Goal: Transaction & Acquisition: Download file/media

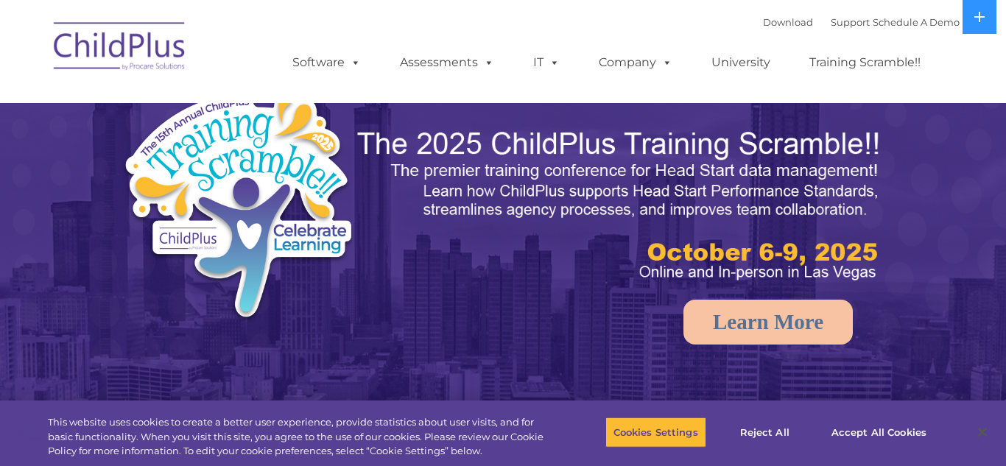
select select "MEDIUM"
click at [774, 22] on link "Download" at bounding box center [788, 22] width 50 height 12
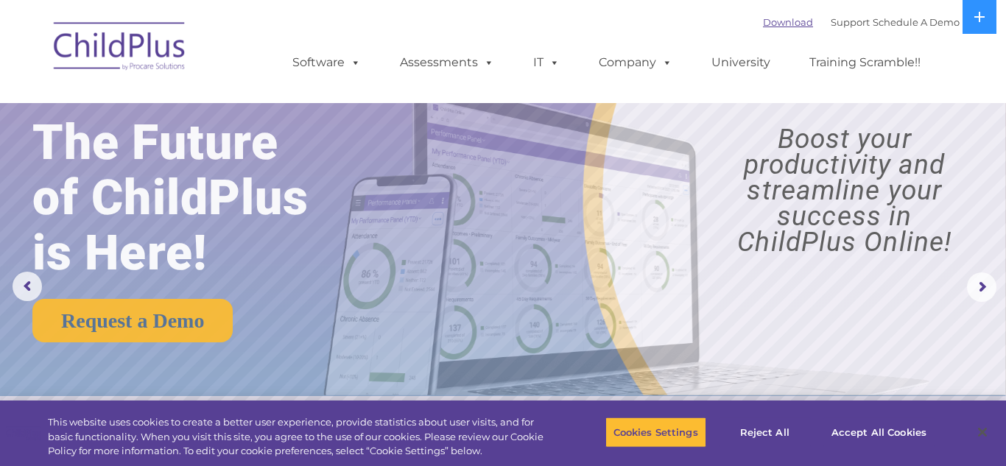
click at [768, 22] on link "Download" at bounding box center [788, 22] width 50 height 12
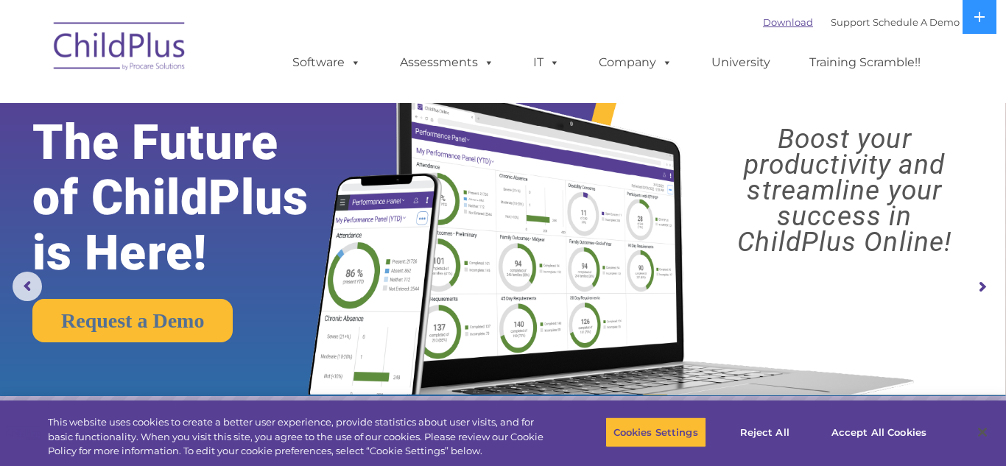
click at [764, 20] on link "Download" at bounding box center [788, 22] width 50 height 12
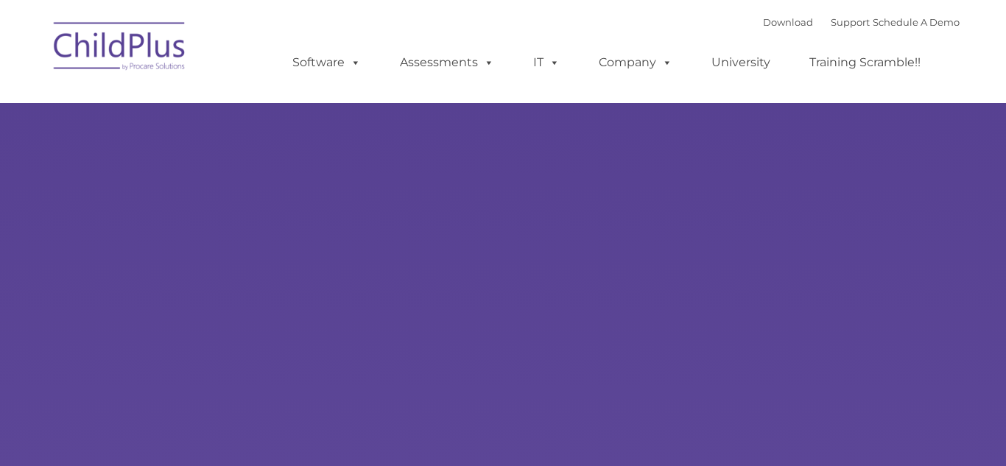
type input ""
select select "MEDIUM"
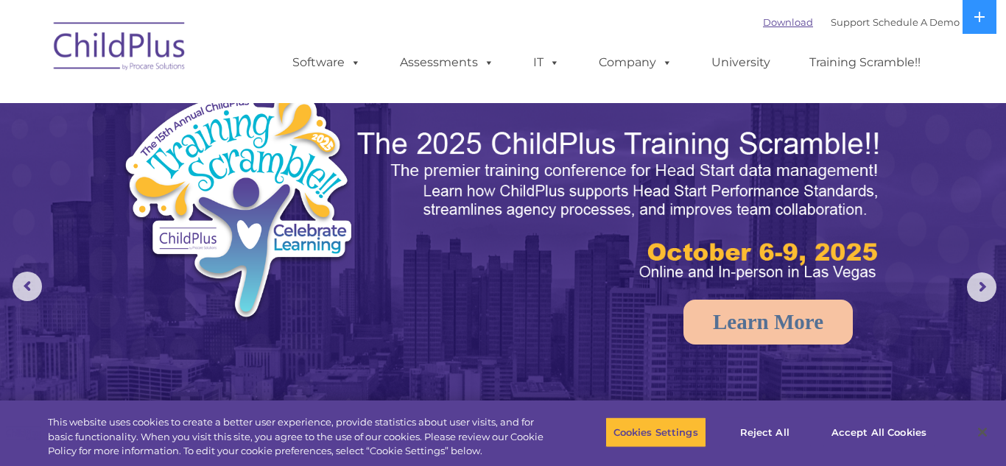
click at [770, 21] on link "Download" at bounding box center [788, 22] width 50 height 12
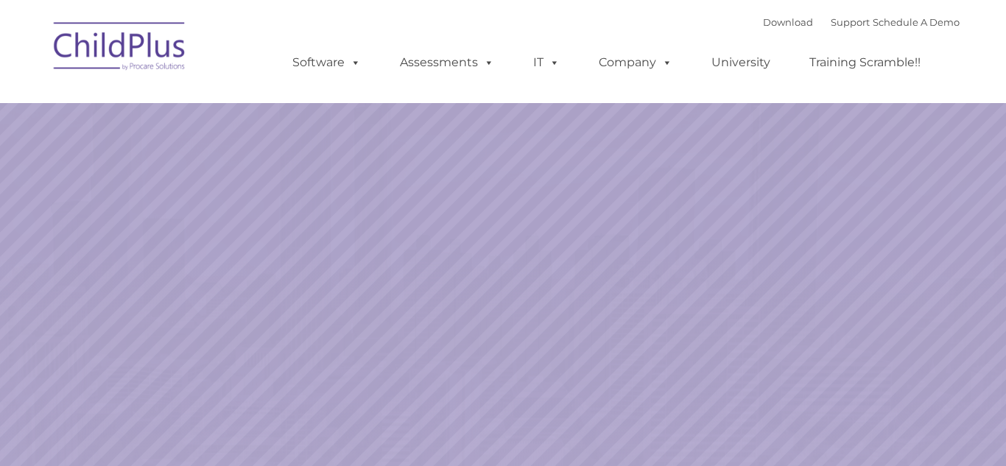
select select "MEDIUM"
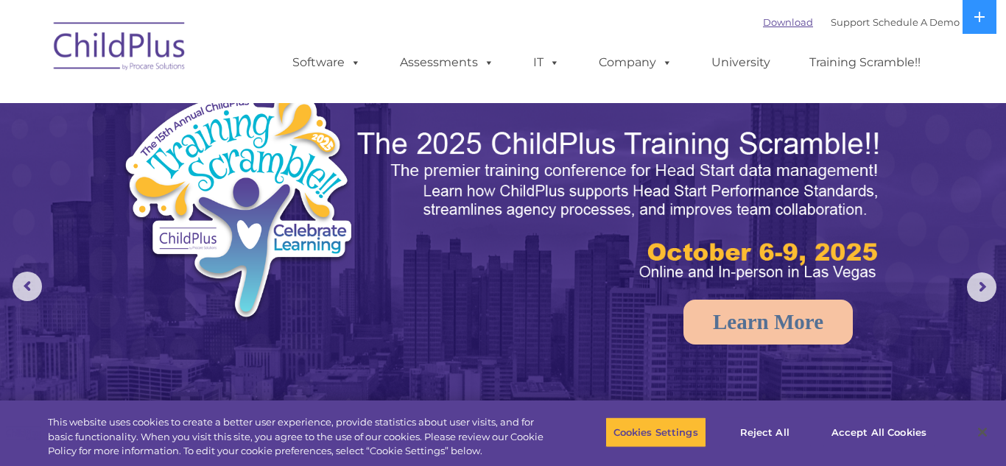
click at [769, 19] on link "Download" at bounding box center [788, 22] width 50 height 12
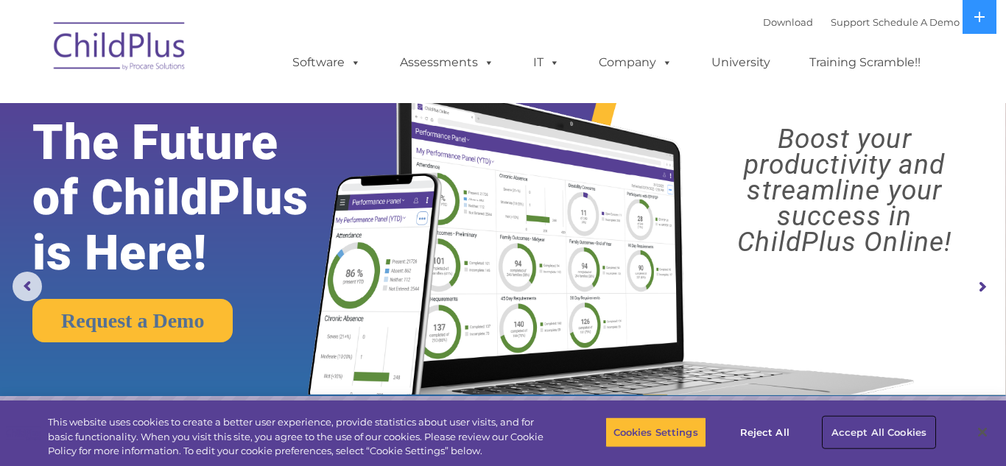
click at [895, 430] on button "Accept All Cookies" at bounding box center [878, 432] width 111 height 31
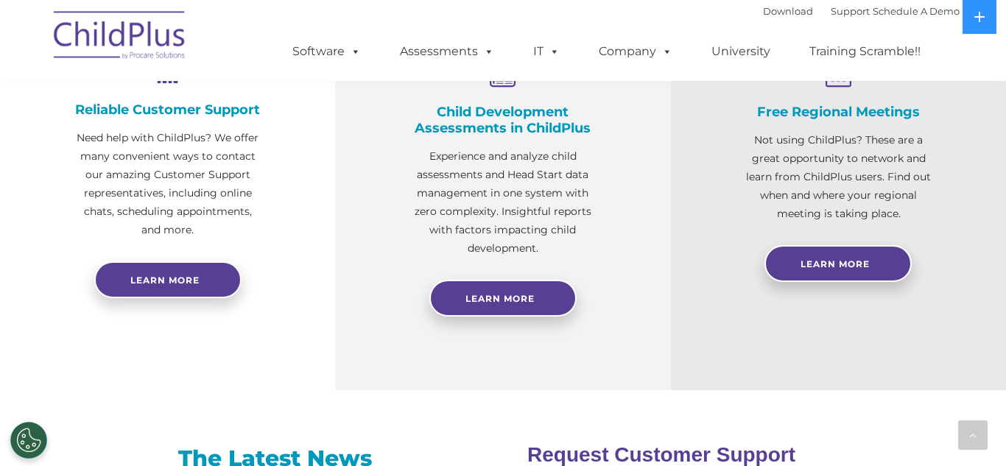
scroll to position [598, 0]
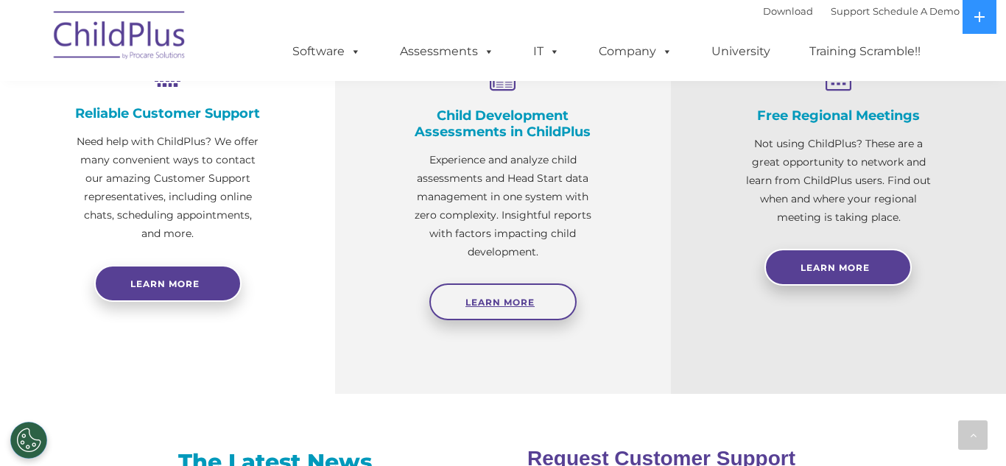
click at [514, 293] on link "Learn More" at bounding box center [502, 302] width 147 height 37
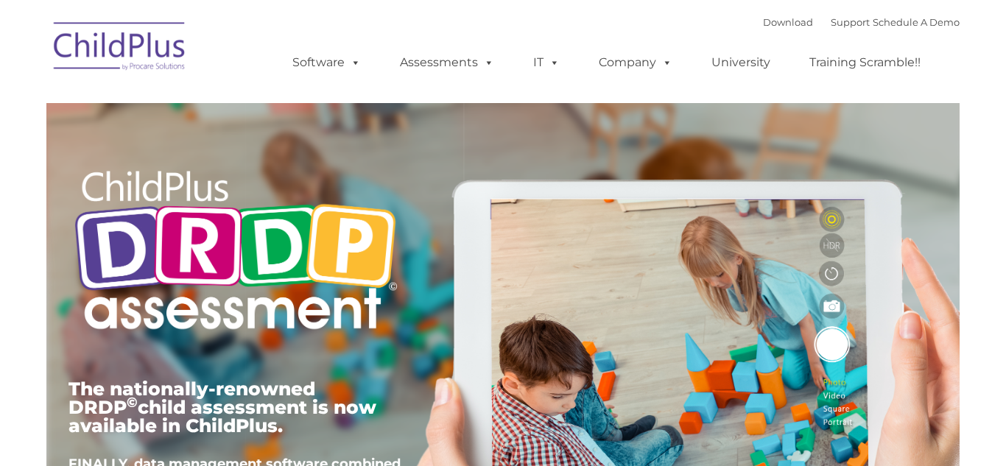
type input ""
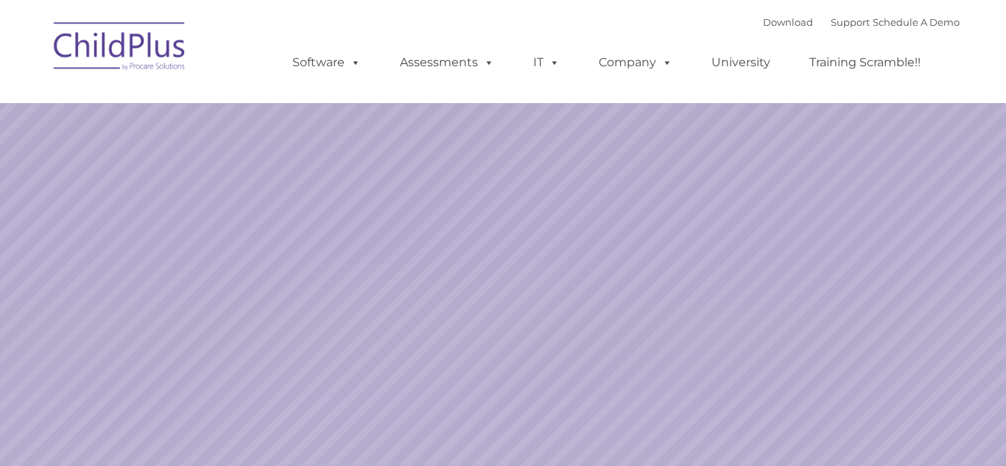
select select "MEDIUM"
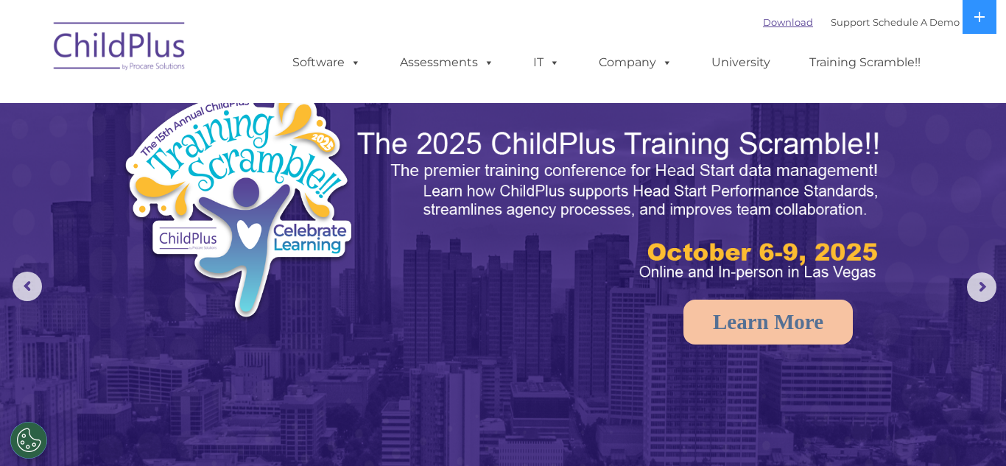
click at [770, 21] on link "Download" at bounding box center [788, 22] width 50 height 12
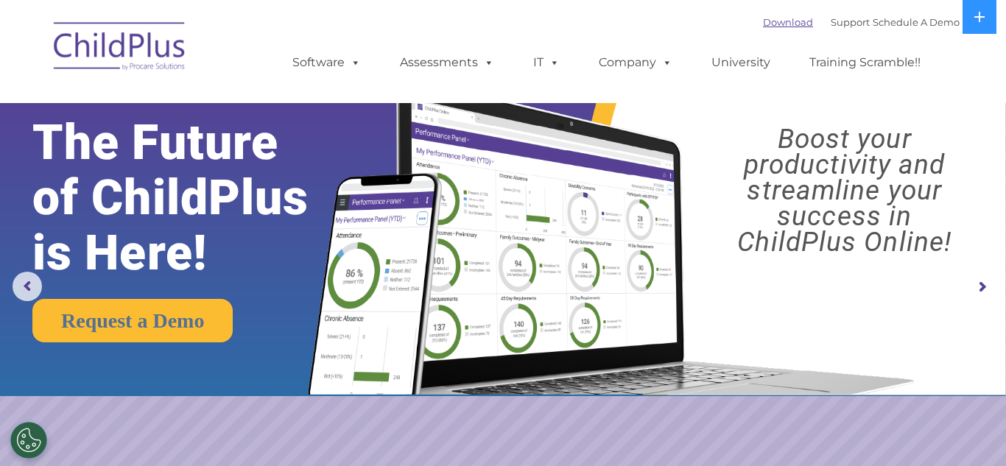
click at [767, 24] on link "Download" at bounding box center [788, 22] width 50 height 12
click at [770, 25] on link "Download" at bounding box center [788, 22] width 50 height 12
click at [775, 23] on link "Download" at bounding box center [788, 22] width 50 height 12
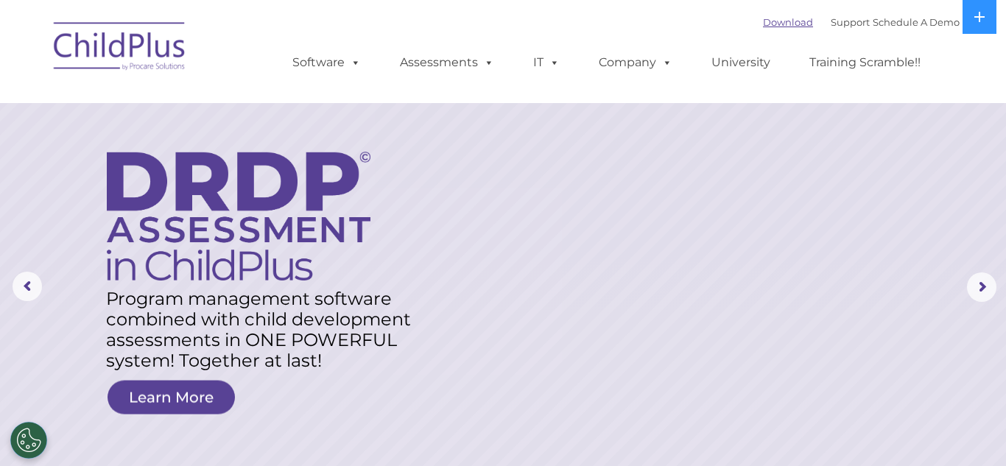
click at [769, 23] on link "Download" at bounding box center [788, 22] width 50 height 12
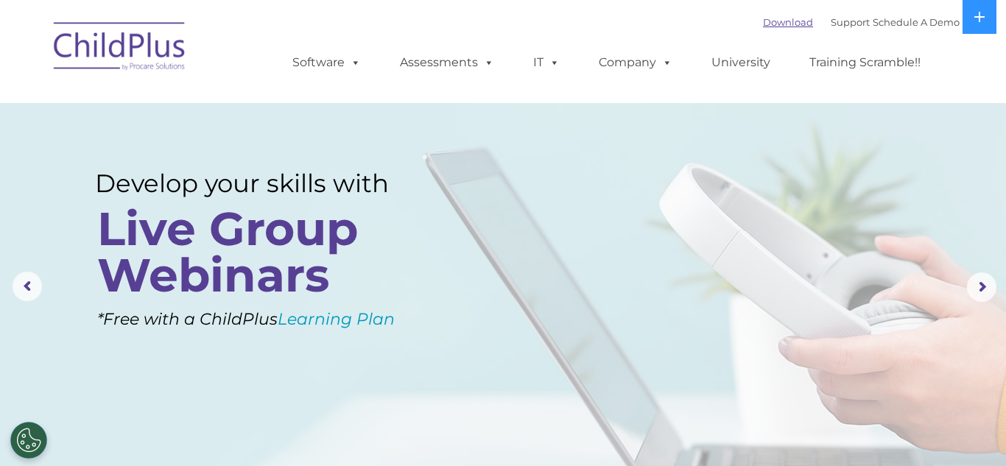
click at [763, 22] on link "Download" at bounding box center [788, 22] width 50 height 12
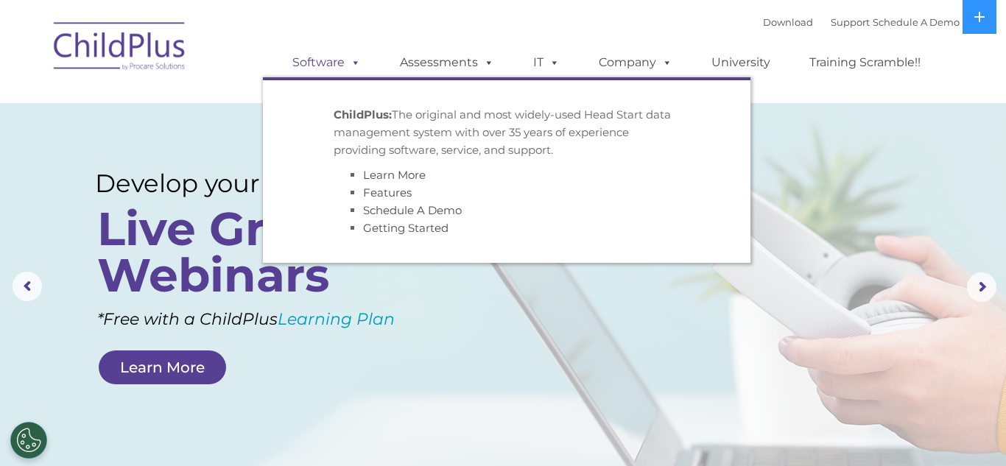
click at [335, 66] on link "Software" at bounding box center [327, 62] width 98 height 29
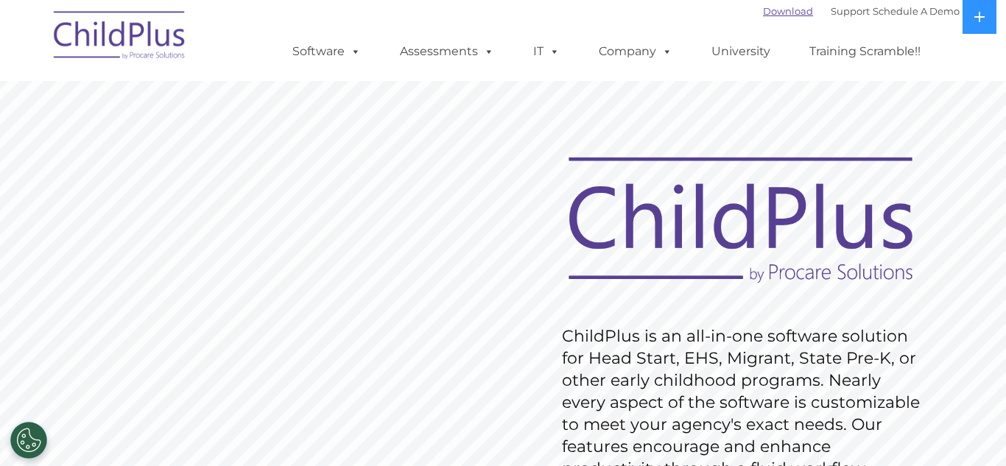
click at [778, 14] on link "Download" at bounding box center [788, 11] width 50 height 12
click at [777, 13] on link "Download" at bounding box center [788, 11] width 50 height 12
